Goal: Task Accomplishment & Management: Manage account settings

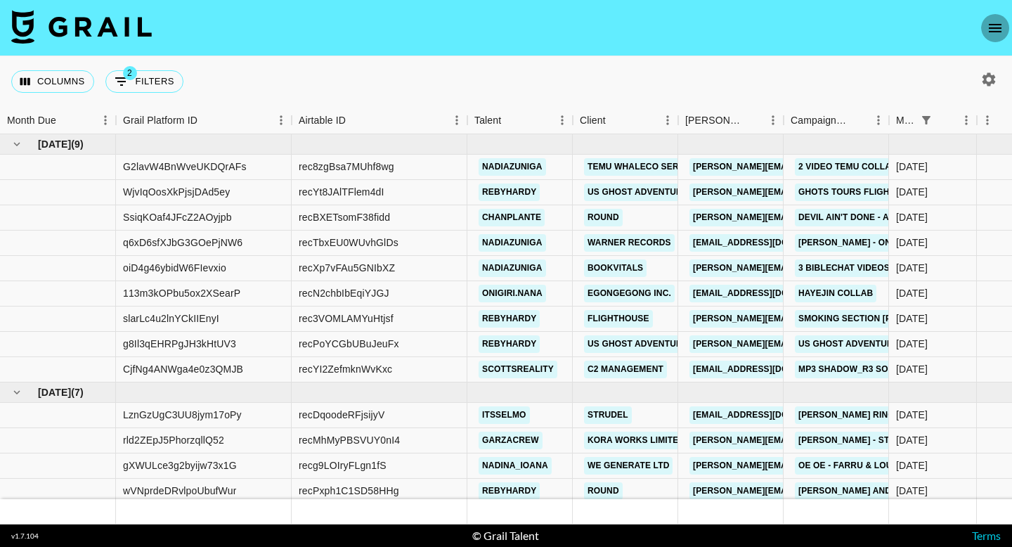
click at [996, 29] on icon "open drawer" at bounding box center [995, 28] width 17 height 17
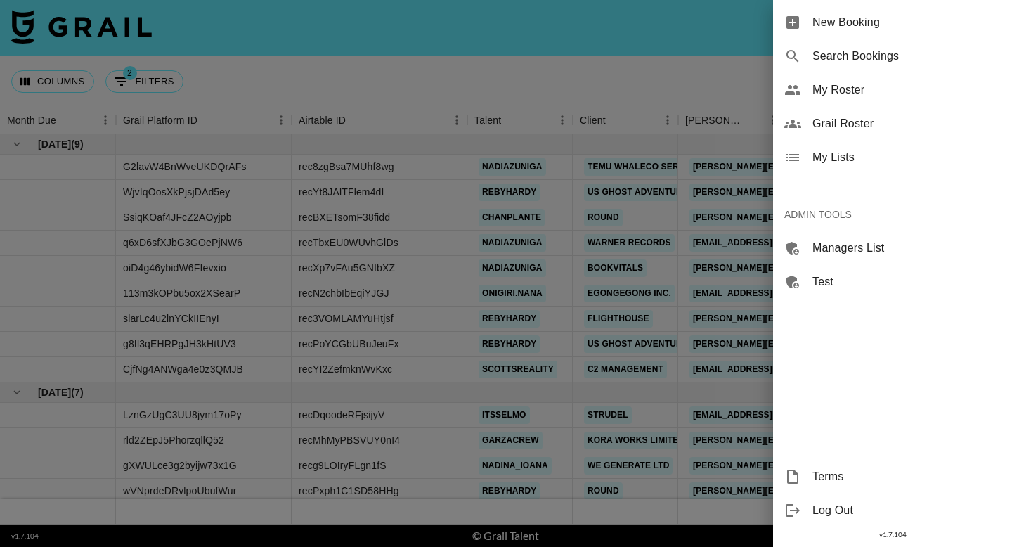
click at [832, 160] on span "My Lists" at bounding box center [907, 157] width 188 height 17
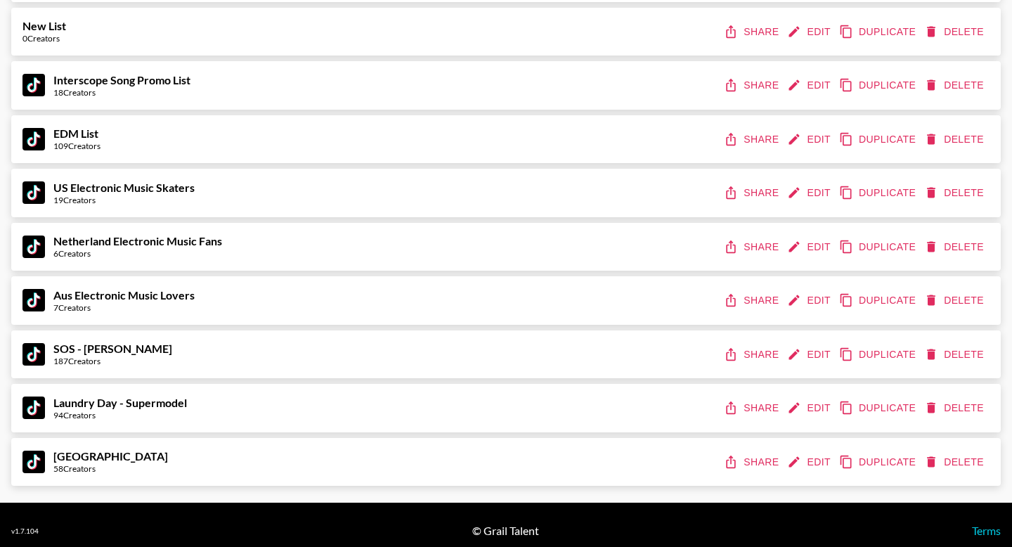
scroll to position [1133, 0]
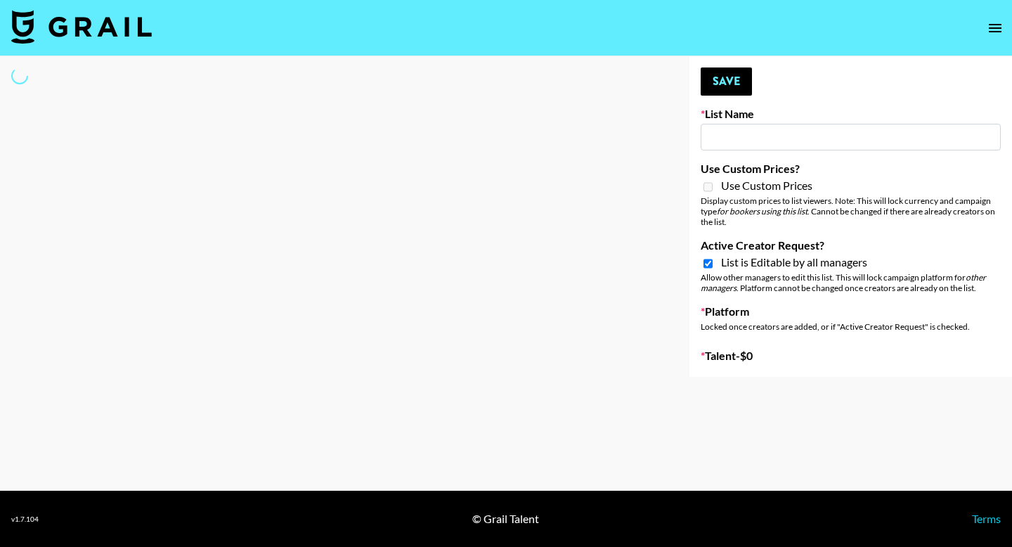
type input "[GEOGRAPHIC_DATA]"
checkbox input "true"
select select "Song"
